Goal: Obtain resource: Download file/media

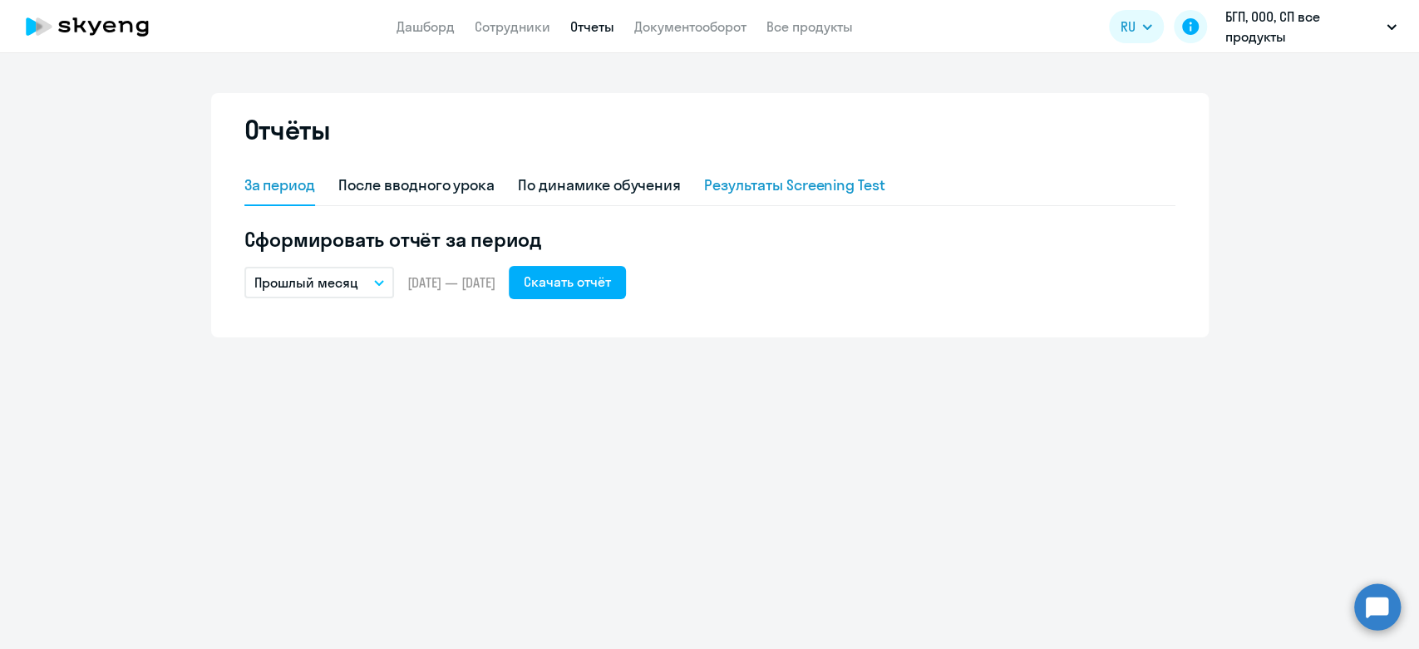
click at [743, 179] on div "Результаты Screening Test" at bounding box center [794, 186] width 181 height 22
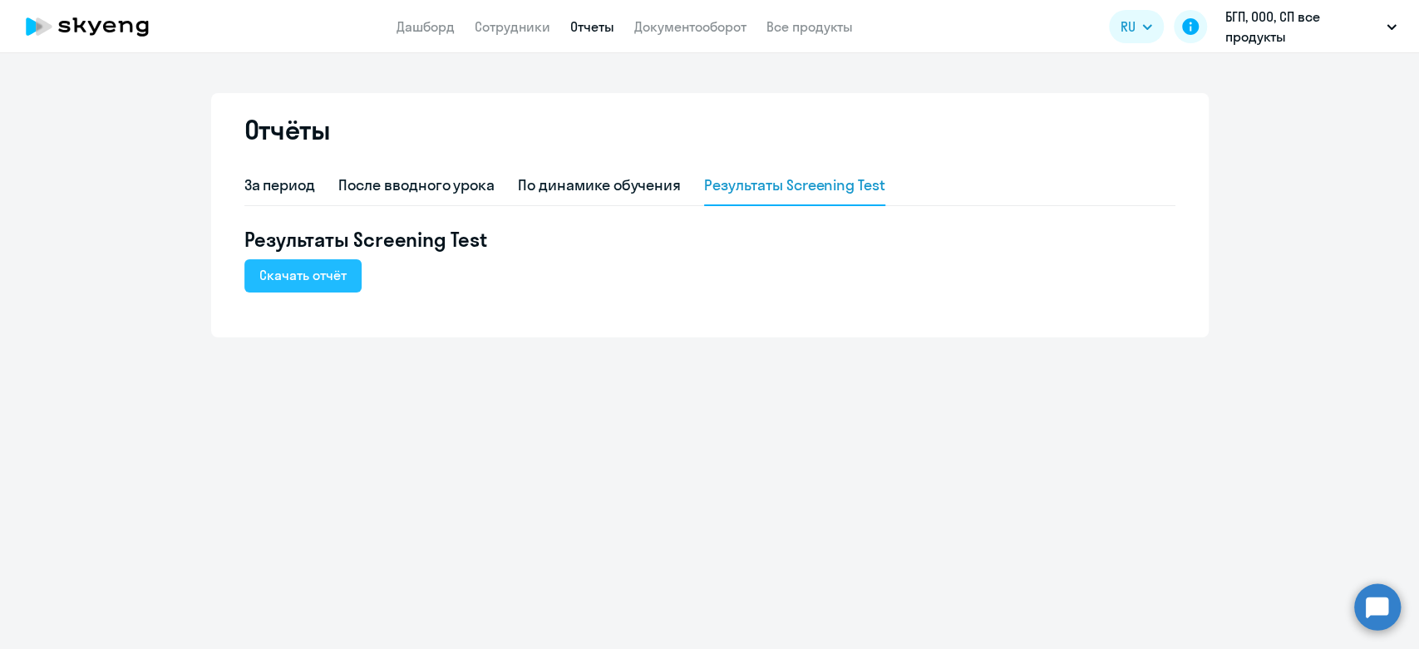
click at [346, 272] on button "Скачать отчёт" at bounding box center [302, 275] width 117 height 33
click at [576, 185] on div "По динамике обучения" at bounding box center [599, 186] width 163 height 22
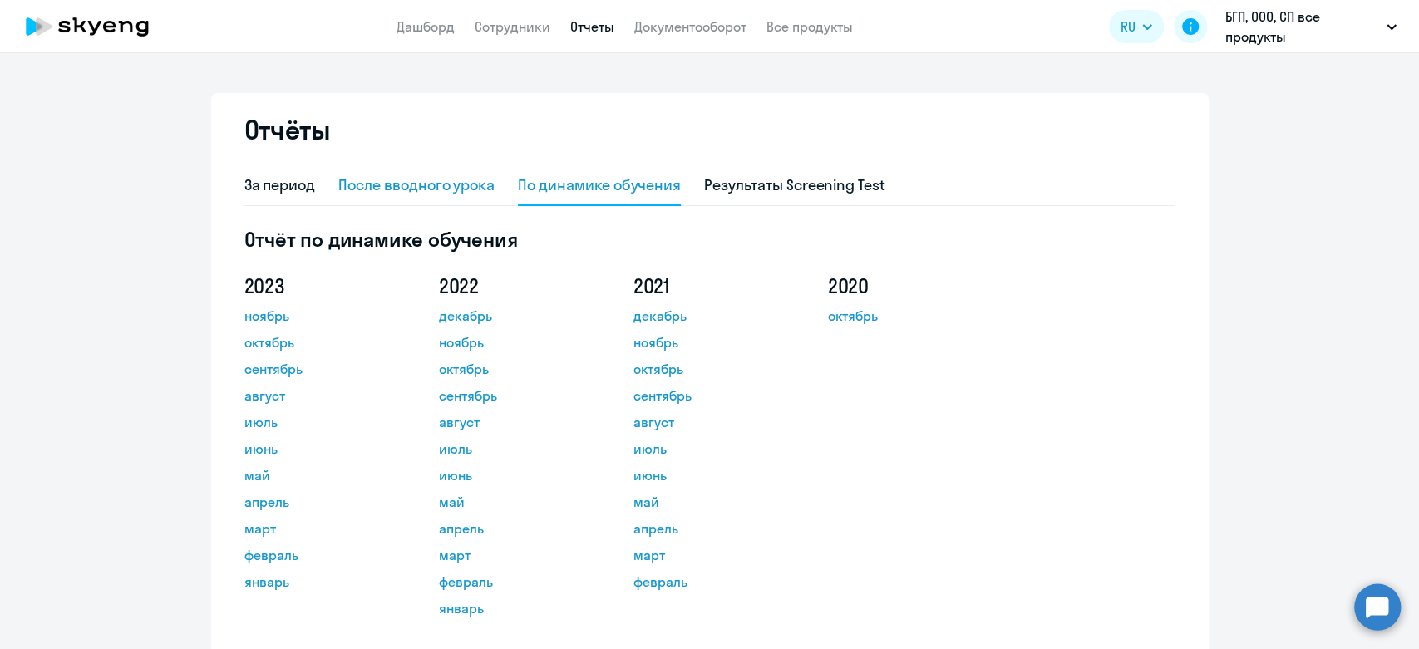
click at [400, 183] on div "После вводного урока" at bounding box center [416, 186] width 156 height 22
select select "10"
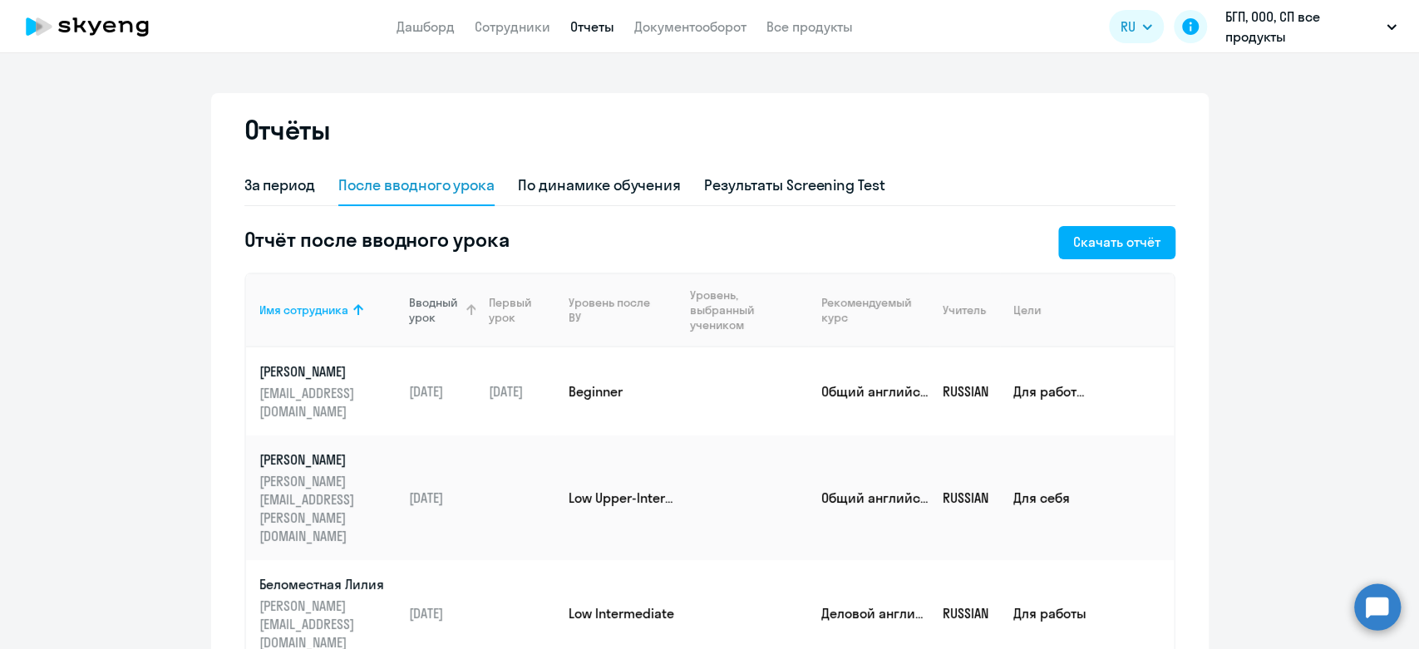
click at [419, 310] on div "Вводный урок" at bounding box center [436, 310] width 55 height 30
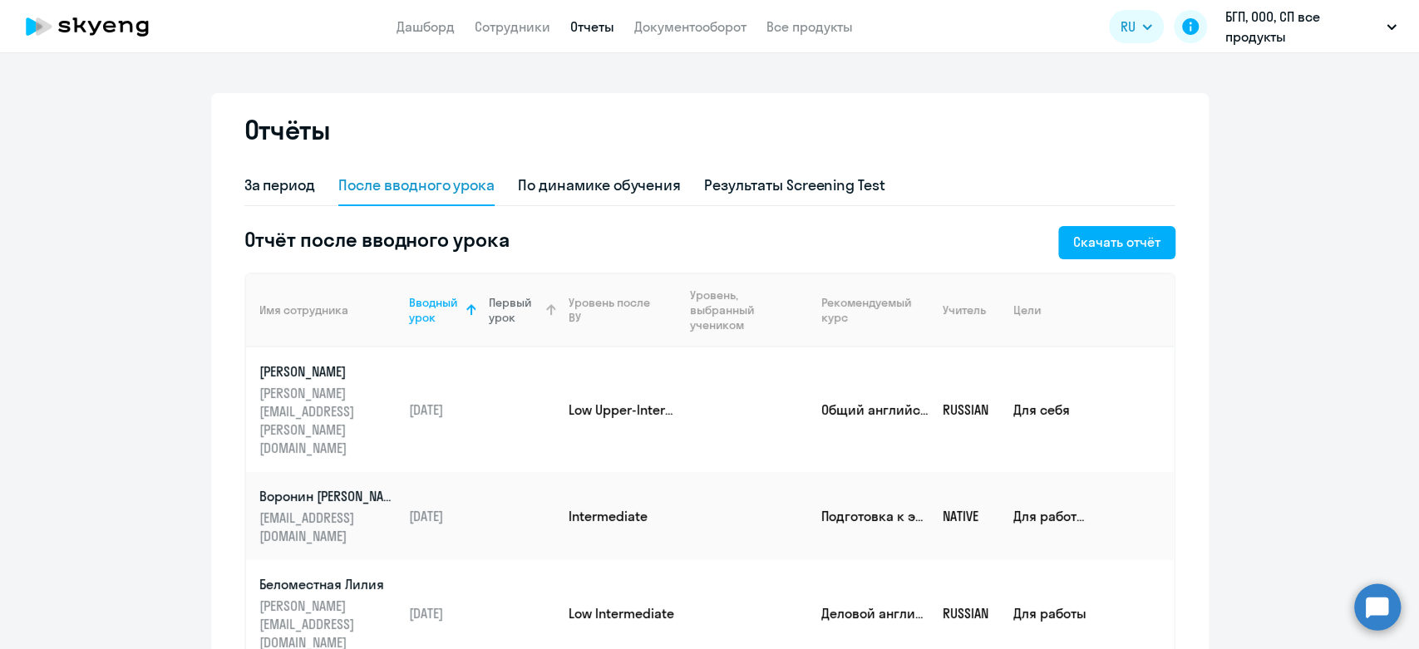
click at [506, 310] on div "Первый урок" at bounding box center [516, 310] width 54 height 30
